Goal: Information Seeking & Learning: Check status

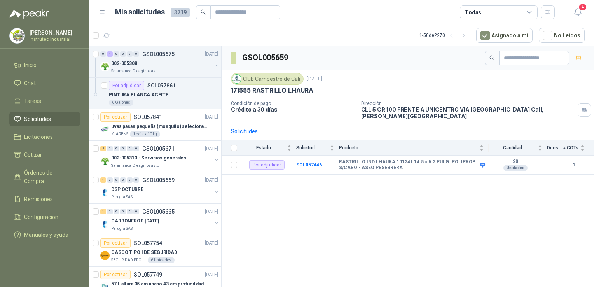
scroll to position [247, 0]
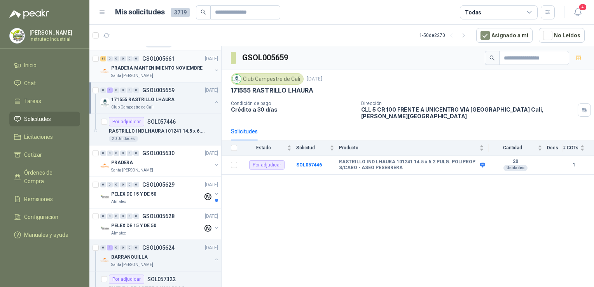
click at [179, 78] on div "15 0 0 0 0 0 GSOL005661 [DATE] PRADERA MANTENIMIENTO NOVIEMBRE Santa [PERSON_NA…" at bounding box center [155, 66] width 132 height 31
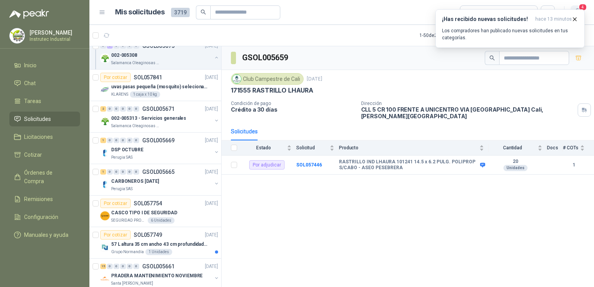
click at [579, 6] on span "4" at bounding box center [582, 6] width 9 height 7
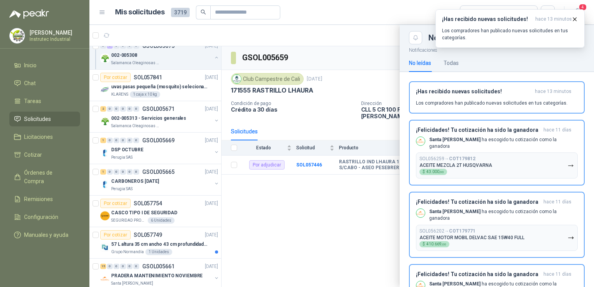
drag, startPoint x: 579, startPoint y: 6, endPoint x: 220, endPoint y: 47, distance: 361.2
click at [220, 47] on main "Mis solicitudes 3719 Todas 4 1 - 50 de 2270 Asignado a mi No Leídos 0 1 0 0 0 0…" at bounding box center [341, 143] width 505 height 287
click at [220, 47] on div at bounding box center [341, 156] width 505 height 262
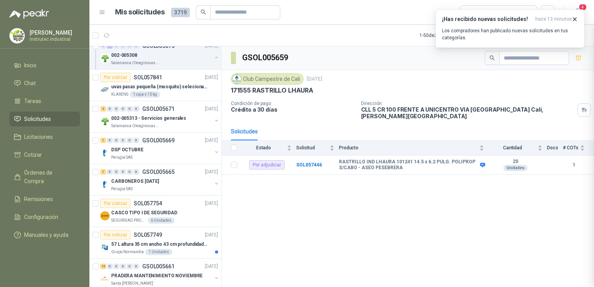
click at [220, 47] on div at bounding box center [341, 156] width 505 height 262
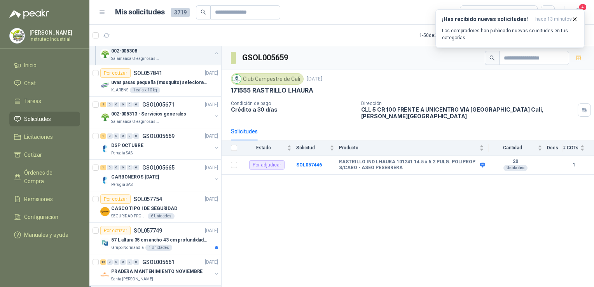
scroll to position [2, 0]
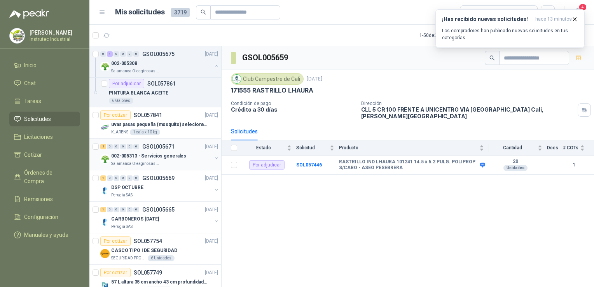
click at [182, 159] on div "002-005313 - Servicios generales" at bounding box center [161, 155] width 101 height 9
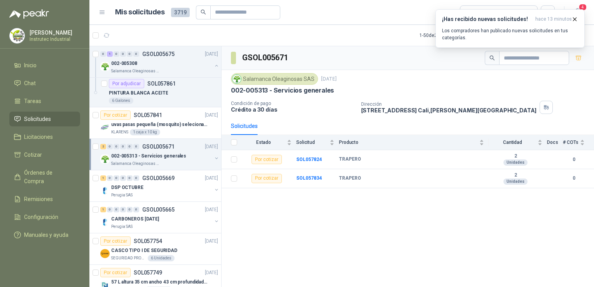
click at [221, 278] on div "0 1 0 0 0 0 GSOL005675 [DATE] 002-005308 Salamanca Oleaginosas SAS Por adjudica…" at bounding box center [155, 167] width 132 height 243
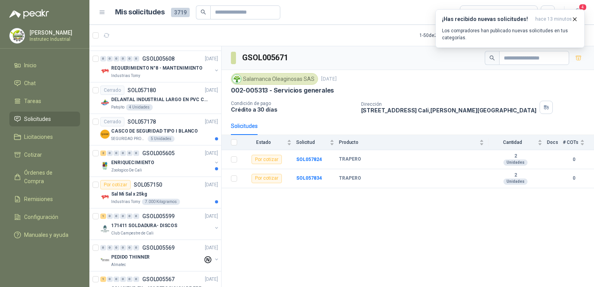
scroll to position [833, 0]
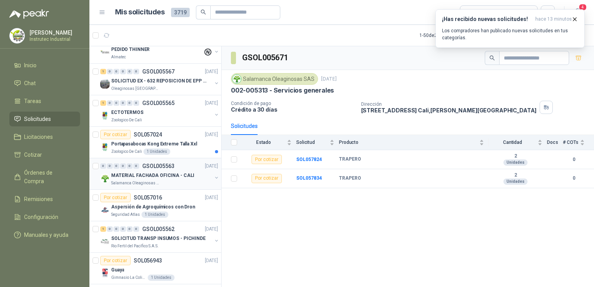
click at [169, 177] on div "MATERIAL FACHADA OFICINA - CALI" at bounding box center [161, 175] width 101 height 9
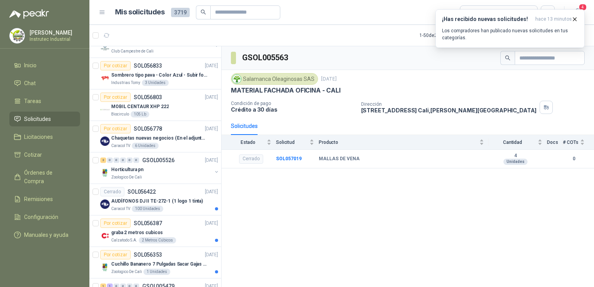
scroll to position [1438, 0]
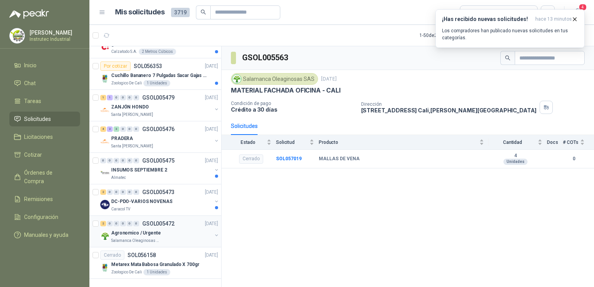
click at [164, 238] on div "Salamanca Oleaginosas SAS" at bounding box center [161, 241] width 101 height 6
